Goal: Information Seeking & Learning: Learn about a topic

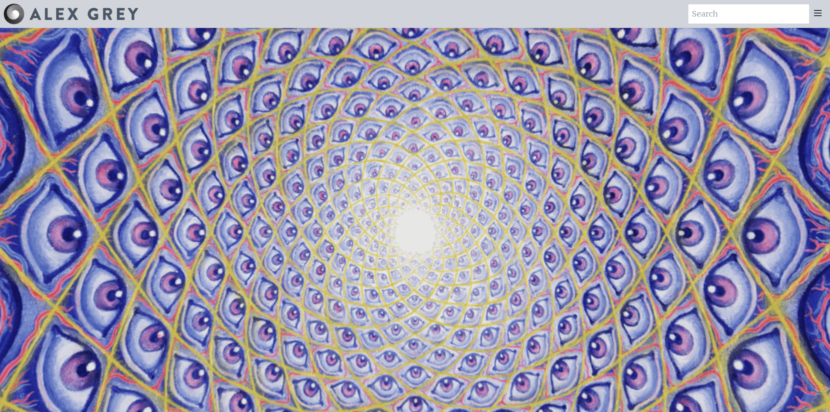
drag, startPoint x: 64, startPoint y: 254, endPoint x: 44, endPoint y: -27, distance: 282.3
drag, startPoint x: 360, startPoint y: 137, endPoint x: 313, endPoint y: 101, distance: 59.7
click at [313, 101] on video "Your browser does not support the video tag." at bounding box center [416, 234] width 872 height 490
click at [322, 113] on video "Your browser does not support the video tag." at bounding box center [416, 234] width 872 height 490
click at [821, 8] on div at bounding box center [817, 13] width 17 height 19
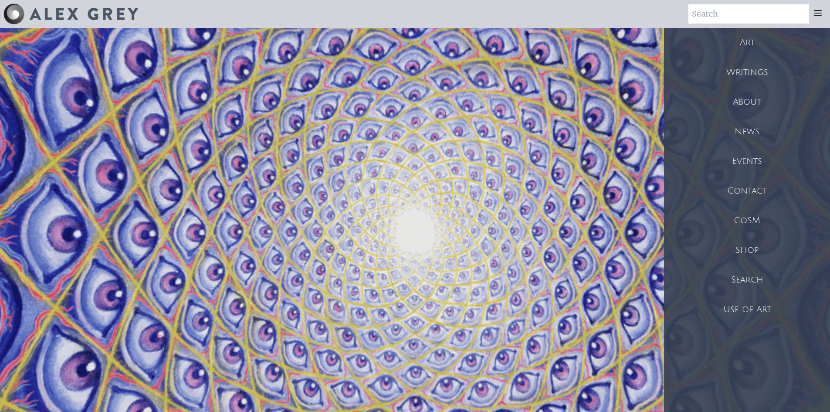
click at [732, 41] on div "Art" at bounding box center [747, 43] width 166 height 30
click at [775, 72] on div "Writings" at bounding box center [747, 73] width 166 height 30
click at [725, 73] on div "Writings" at bounding box center [747, 73] width 166 height 30
click at [309, 195] on video "Your browser does not support the video tag." at bounding box center [416, 234] width 872 height 490
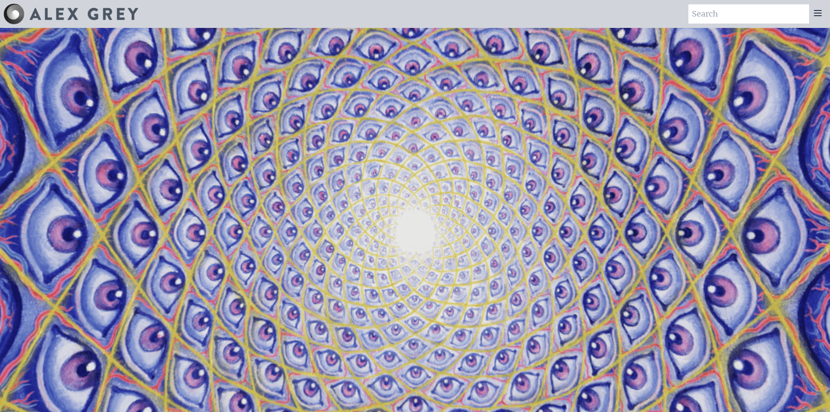
click at [60, 136] on video "Your browser does not support the video tag." at bounding box center [416, 234] width 872 height 490
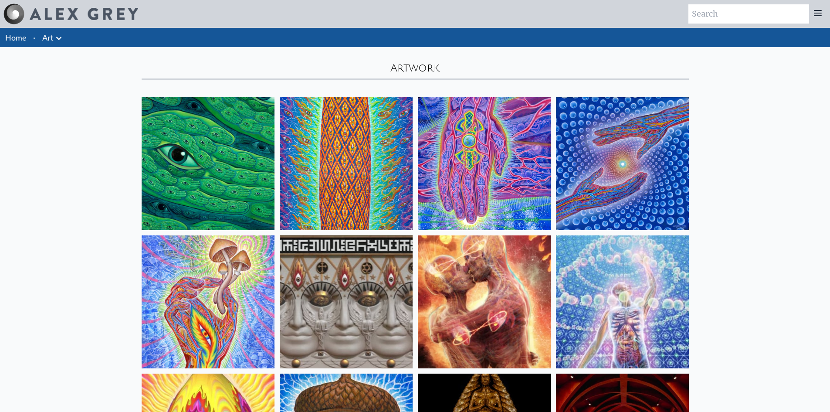
drag, startPoint x: 528, startPoint y: 84, endPoint x: 518, endPoint y: 85, distance: 10.5
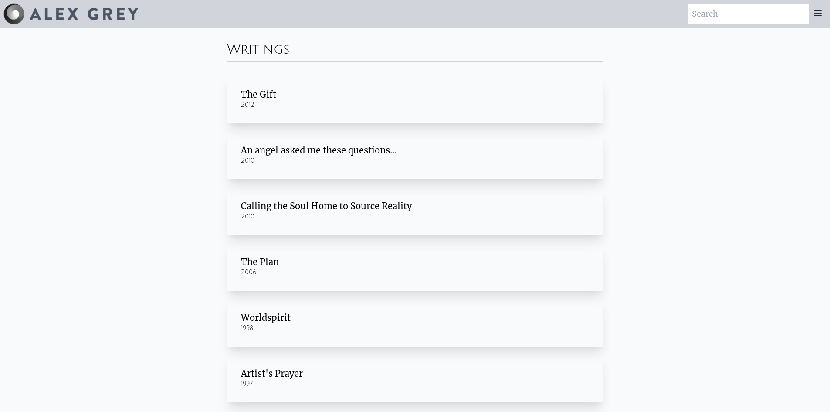
click at [299, 109] on div "2012" at bounding box center [415, 105] width 349 height 9
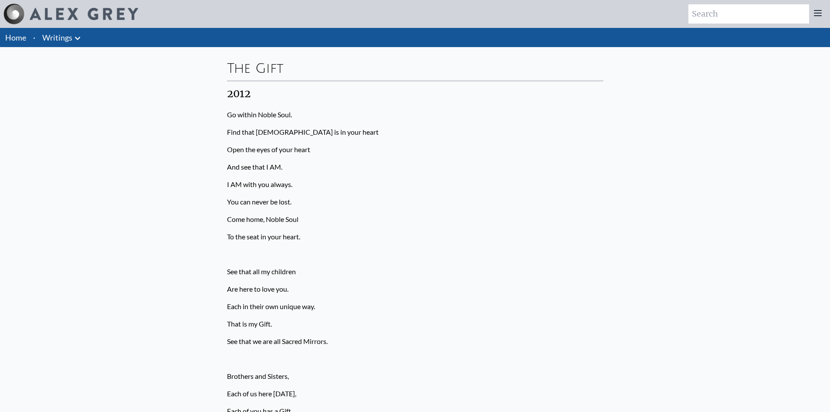
drag, startPoint x: 0, startPoint y: 0, endPoint x: 299, endPoint y: 110, distance: 318.7
